Goal: Browse casually

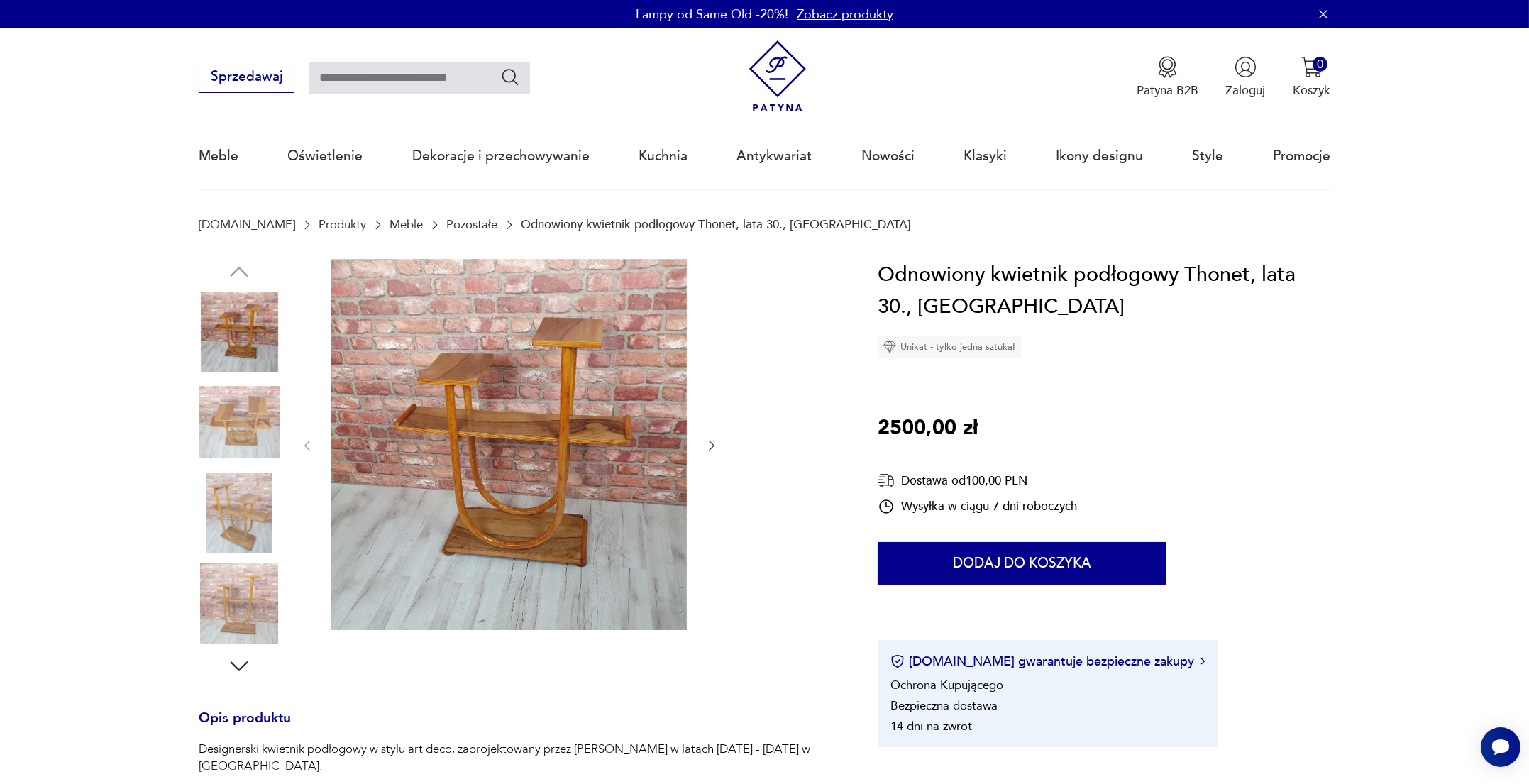
click at [224, 408] on img at bounding box center [239, 422] width 81 height 81
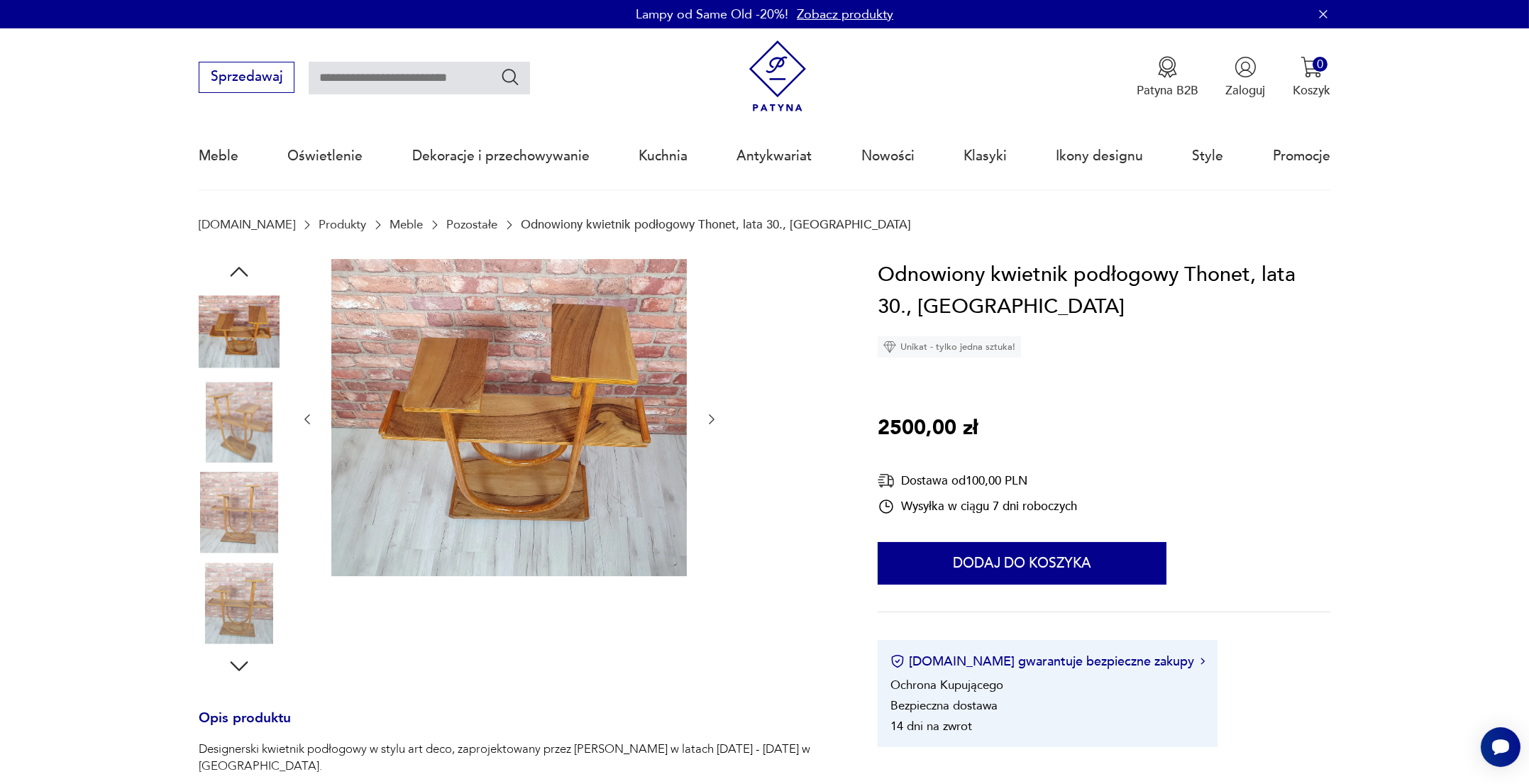
click at [247, 446] on img at bounding box center [239, 422] width 81 height 81
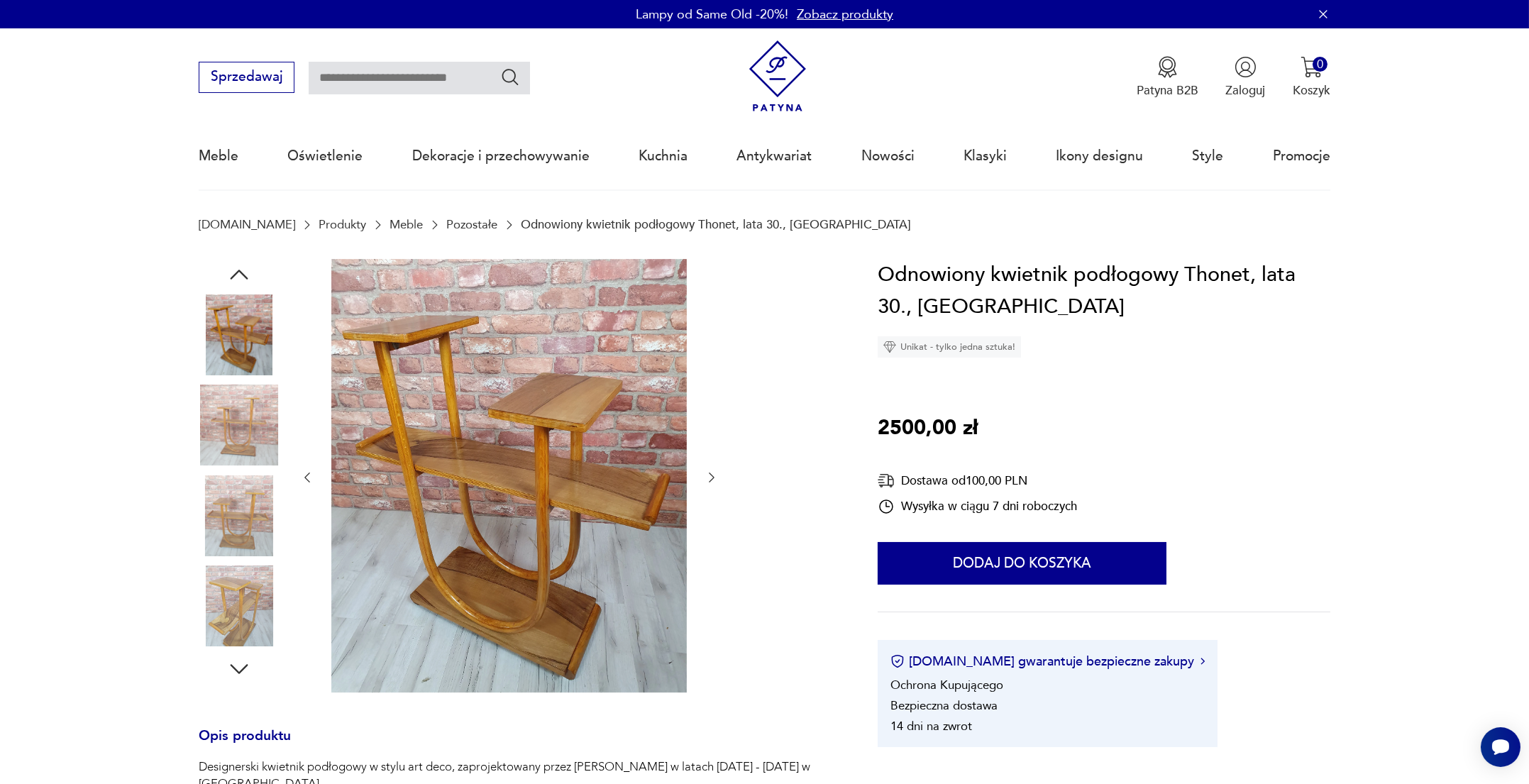
click at [247, 499] on img at bounding box center [239, 515] width 81 height 81
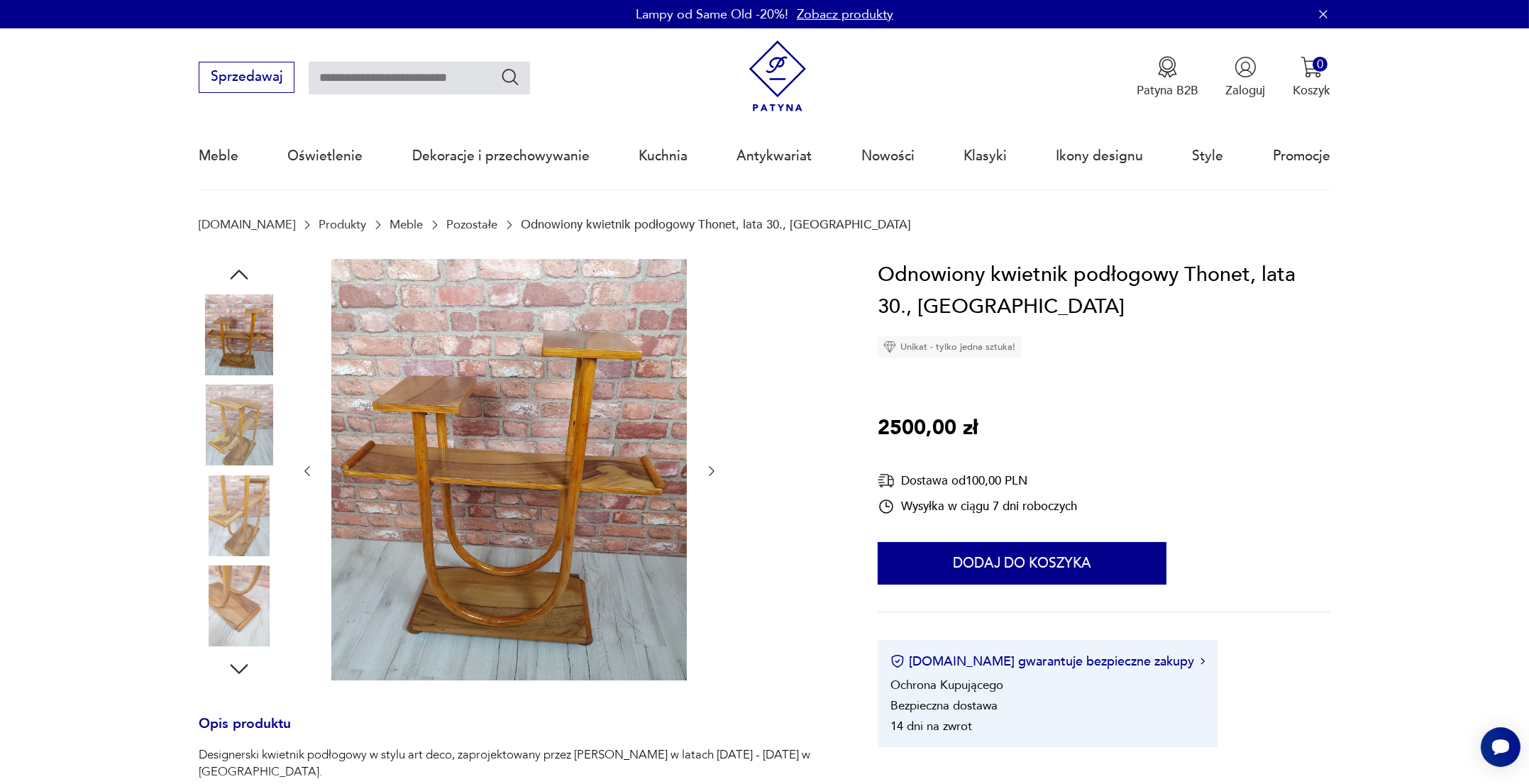
click at [236, 569] on img at bounding box center [239, 606] width 81 height 81
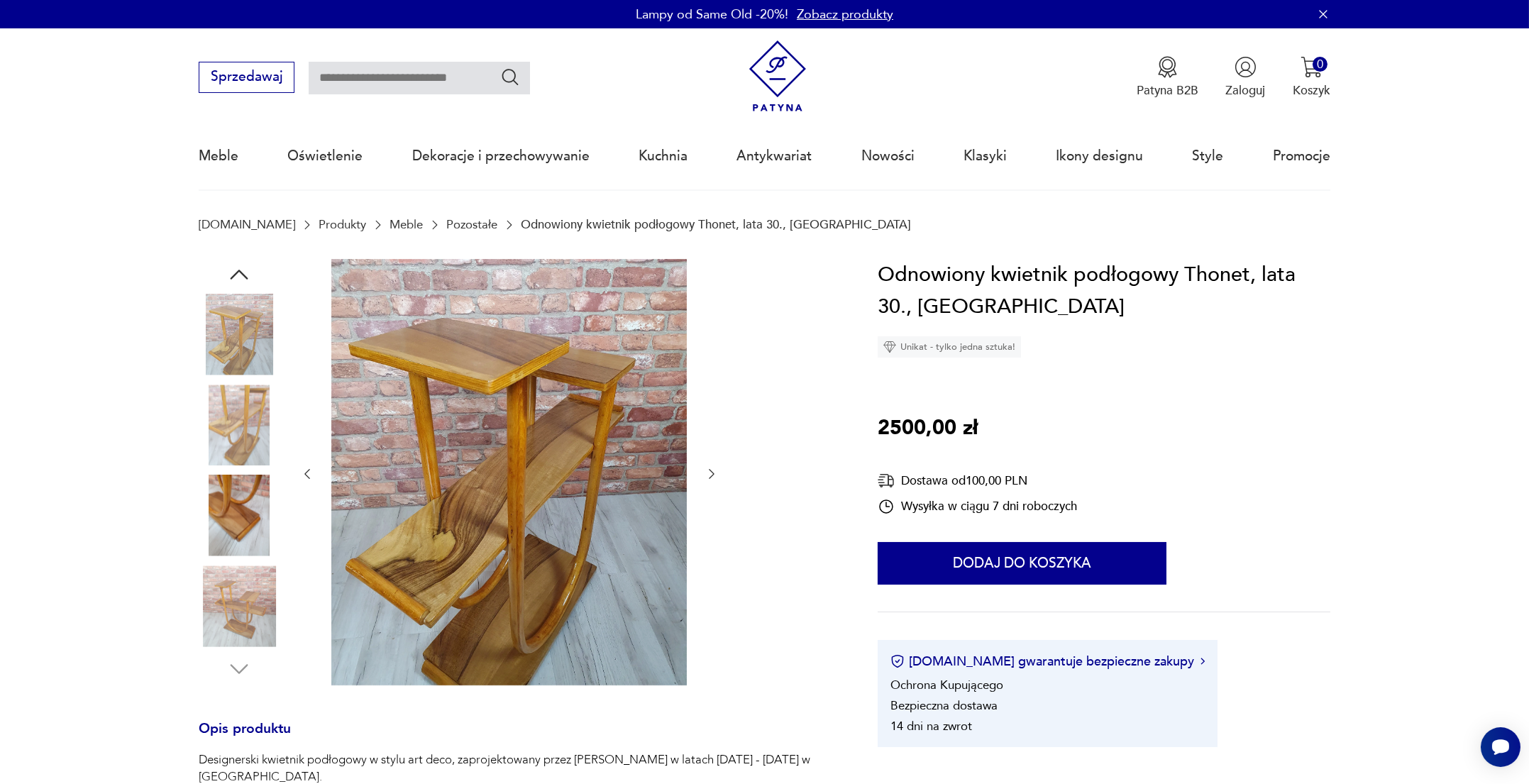
click at [229, 610] on img at bounding box center [239, 606] width 81 height 81
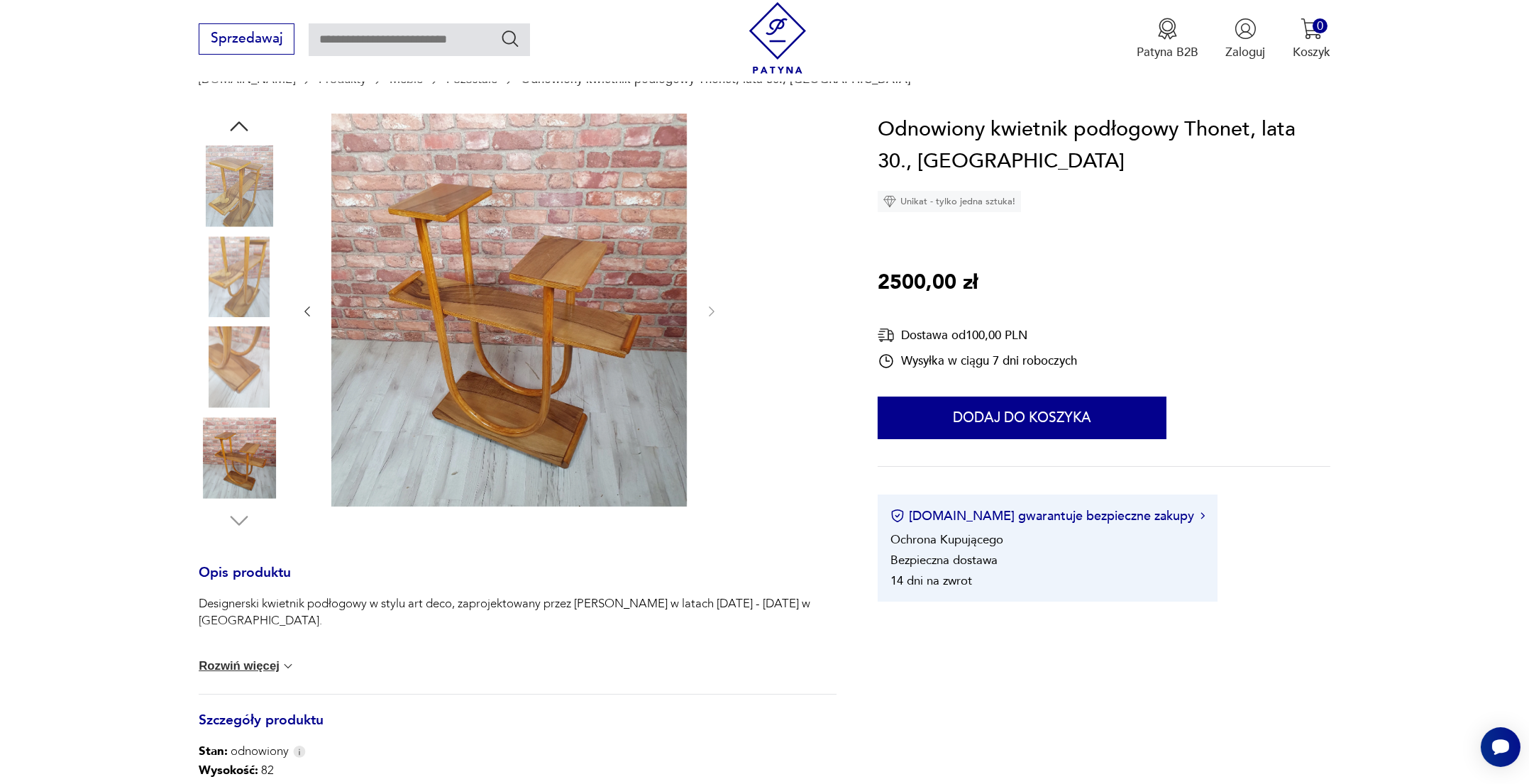
scroll to position [142, 0]
